Goal: Find specific page/section: Find specific page/section

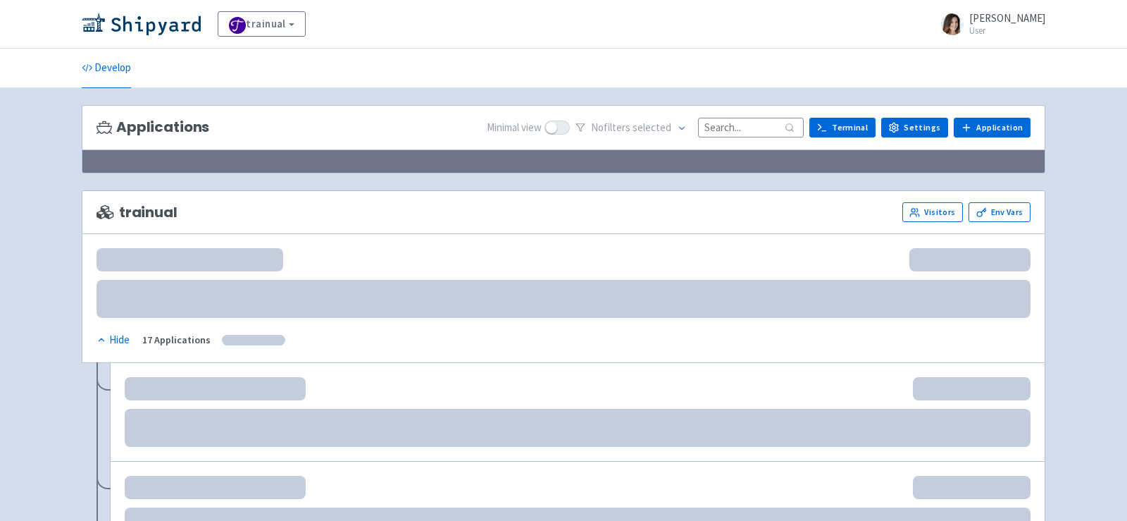
click at [745, 123] on input at bounding box center [751, 127] width 106 height 19
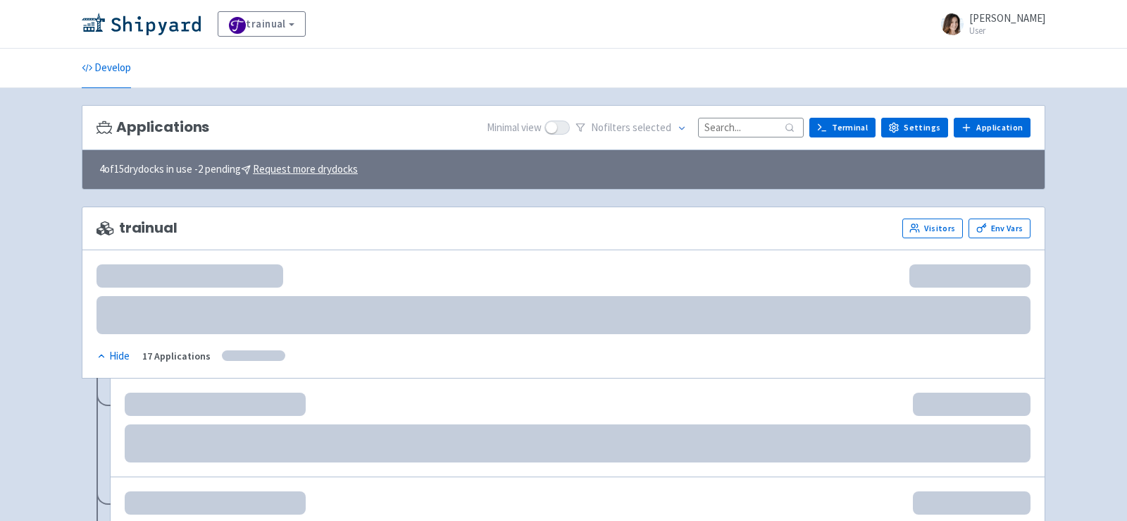
type input "к"
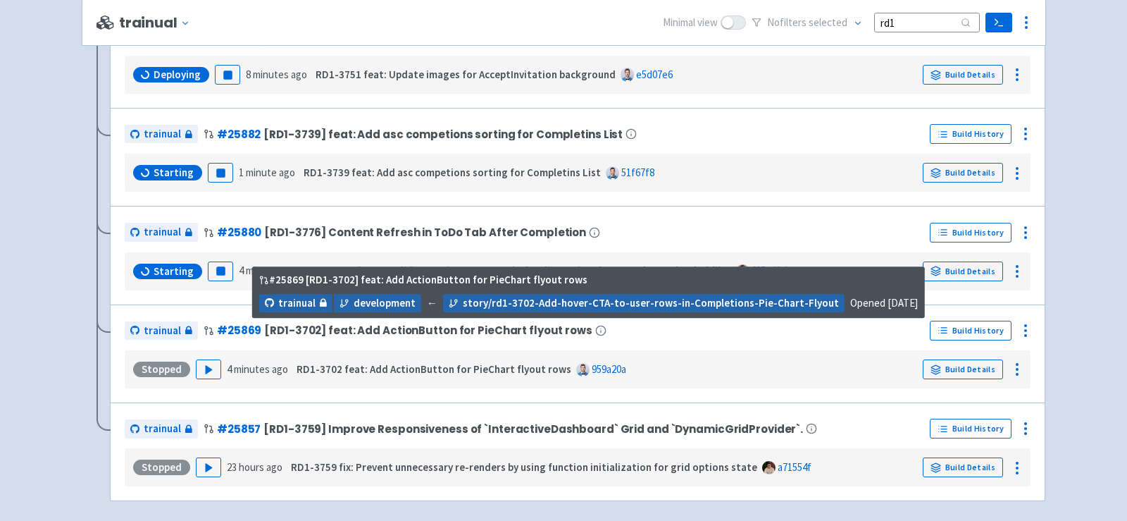
scroll to position [233, 0]
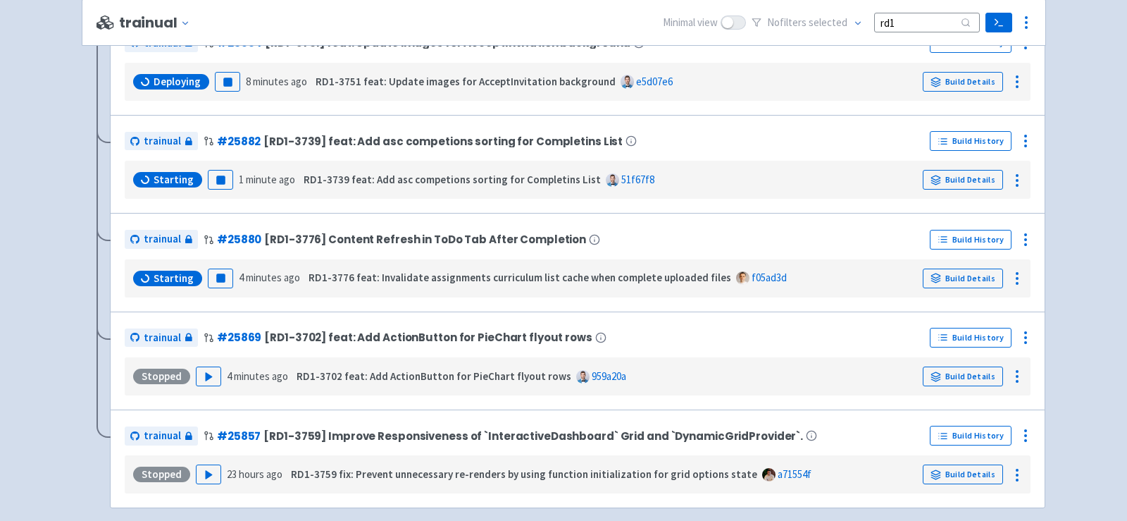
type input "rd1"
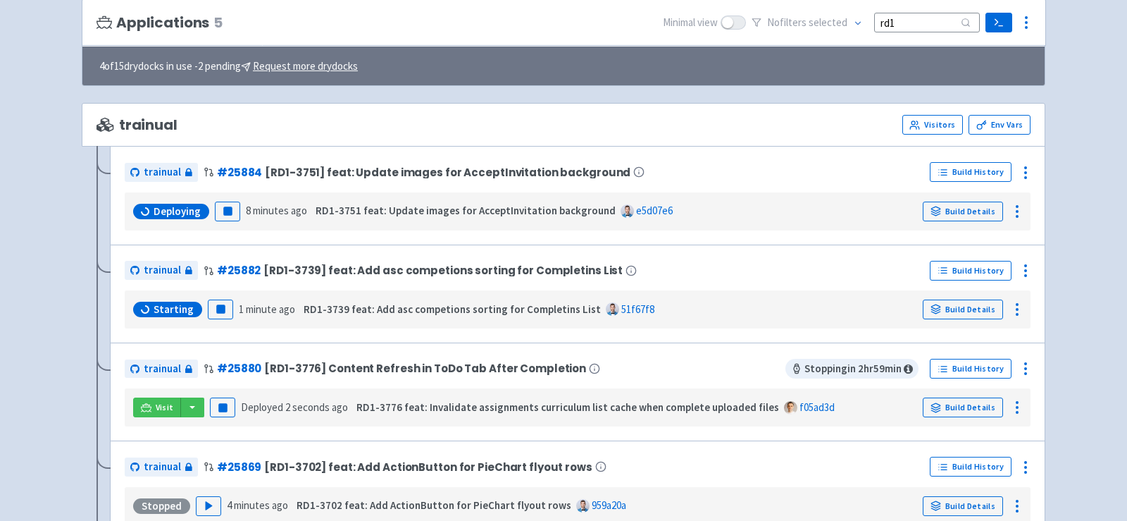
scroll to position [90, 0]
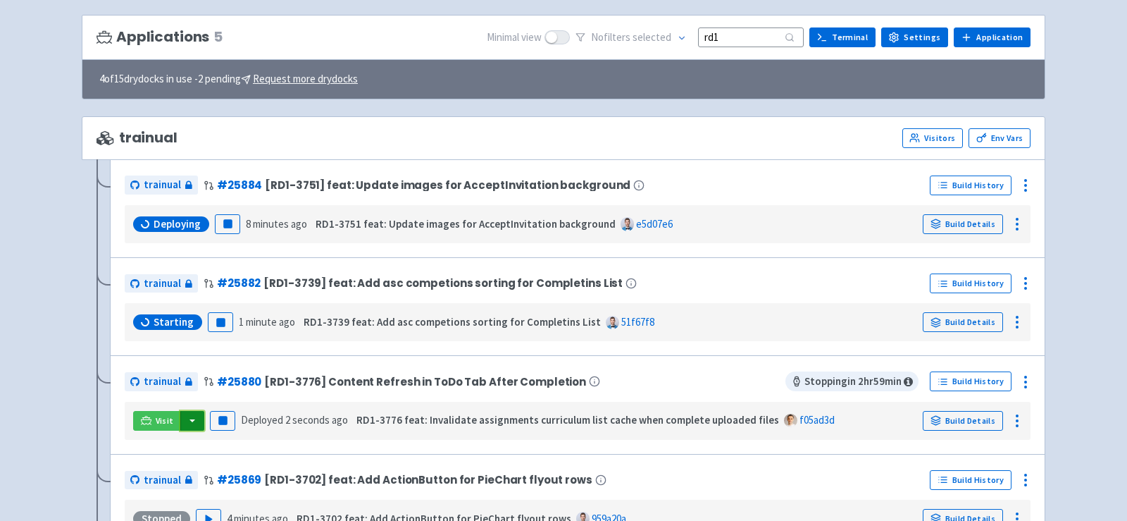
click at [192, 417] on button "button" at bounding box center [192, 421] width 24 height 20
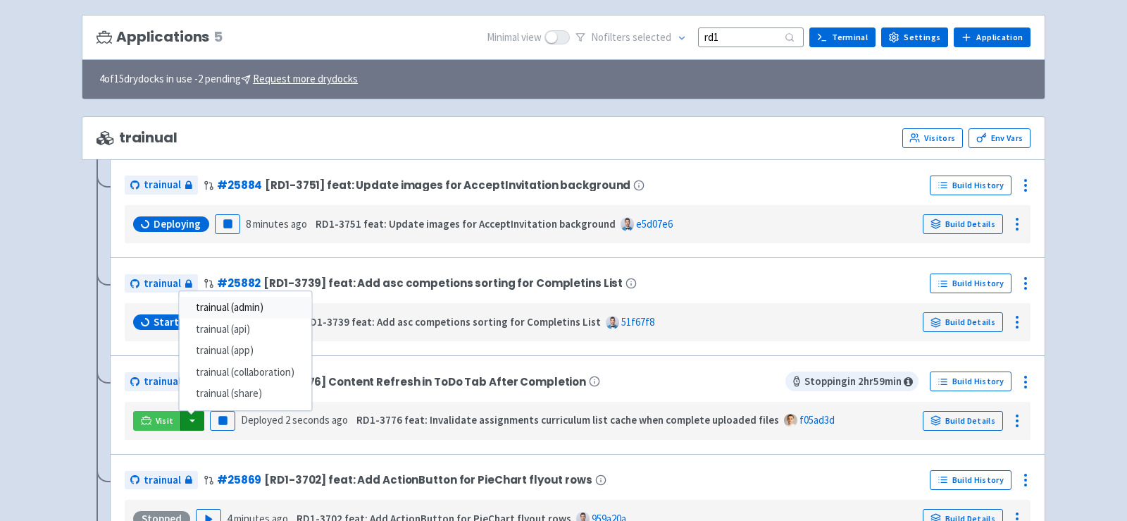
click at [249, 301] on link "trainual (admin)" at bounding box center [245, 308] width 132 height 22
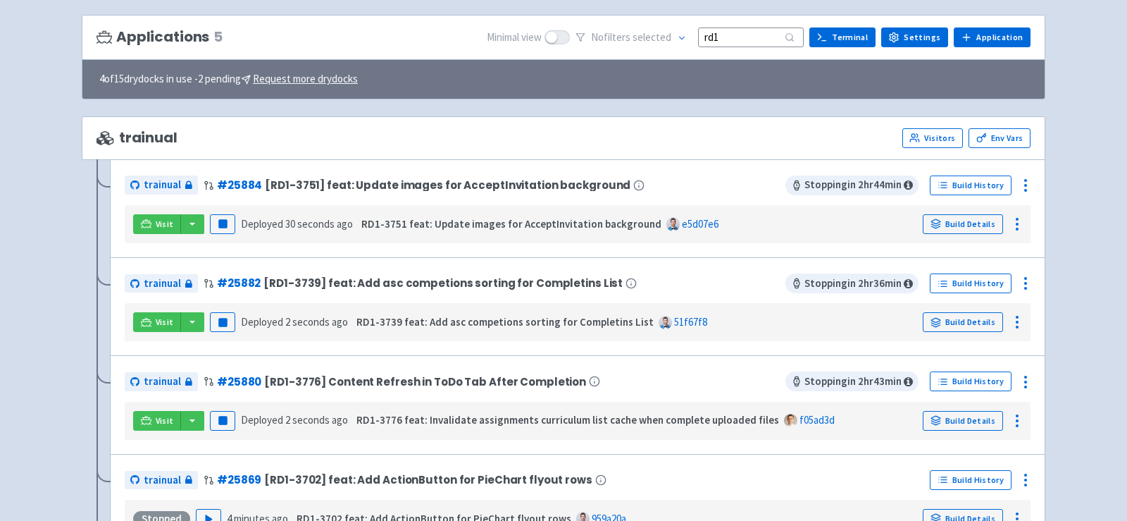
drag, startPoint x: 754, startPoint y: 37, endPoint x: 675, endPoint y: 35, distance: 79.6
click at [675, 36] on div "No filter s selected rd1" at bounding box center [690, 38] width 228 height 22
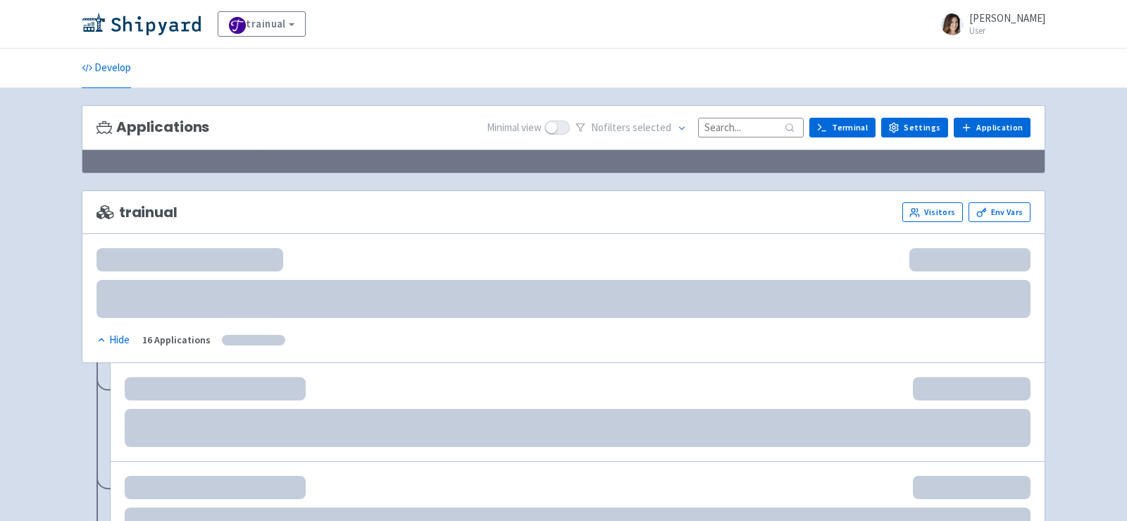
scroll to position [90, 0]
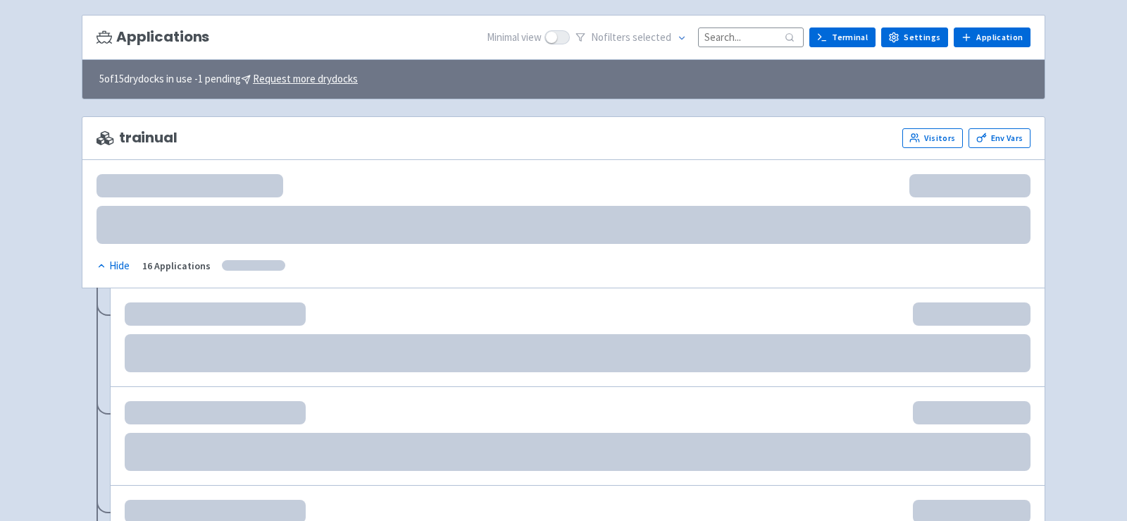
click at [736, 32] on input at bounding box center [751, 36] width 106 height 19
paste input "rd1"
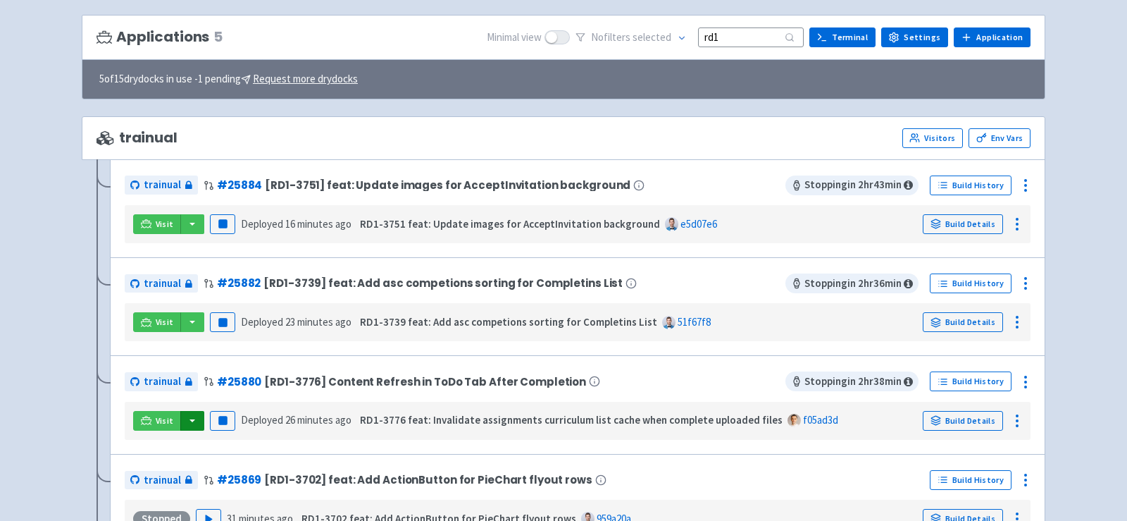
type input "rd1"
click at [191, 422] on button "button" at bounding box center [192, 421] width 24 height 20
click at [267, 306] on link "trainual (admin)" at bounding box center [245, 308] width 132 height 22
